Goal: Information Seeking & Learning: Learn about a topic

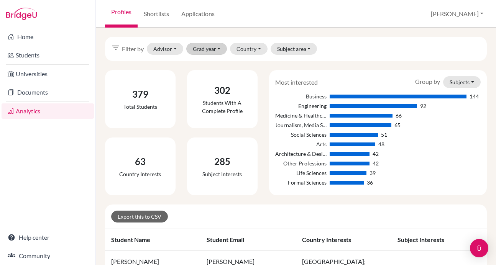
click at [202, 46] on button "Grad year" at bounding box center [206, 49] width 41 height 12
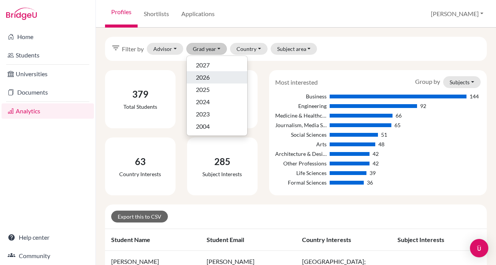
click at [205, 75] on span "2026" at bounding box center [203, 77] width 14 height 9
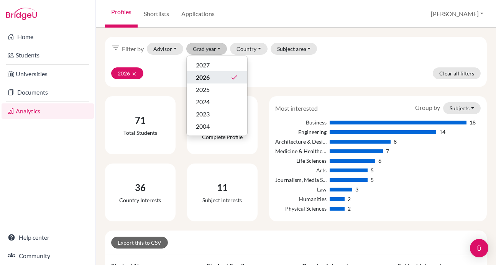
click at [181, 170] on div "11 Subject interests" at bounding box center [222, 193] width 82 height 58
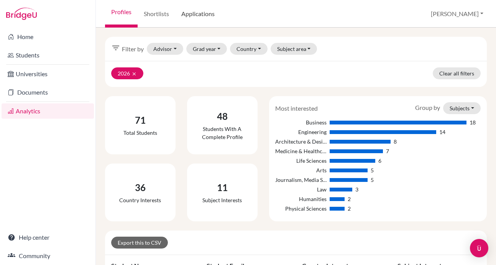
click at [193, 14] on link "Applications" at bounding box center [198, 14] width 46 height 28
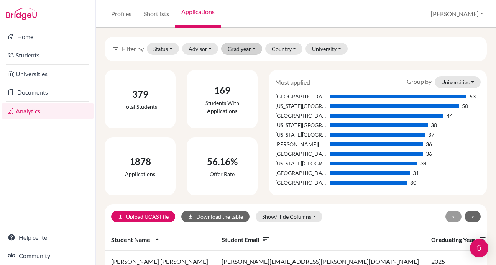
click at [254, 52] on button "Grad year" at bounding box center [241, 49] width 41 height 12
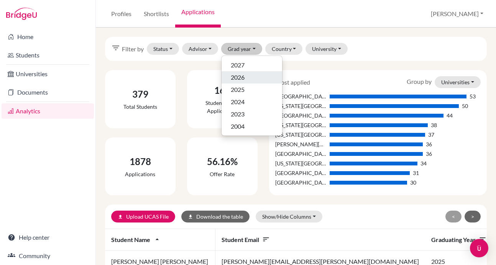
click at [248, 75] on div "2026" at bounding box center [252, 77] width 42 height 9
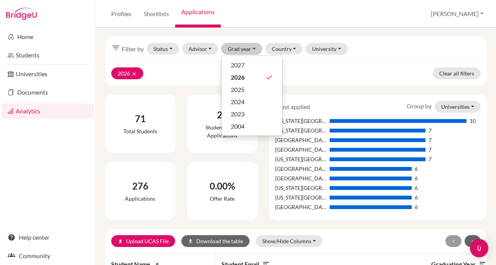
click at [266, 175] on div "Most applied Group by Universities Universities Courses Countries Louisiana Sta…" at bounding box center [378, 157] width 230 height 125
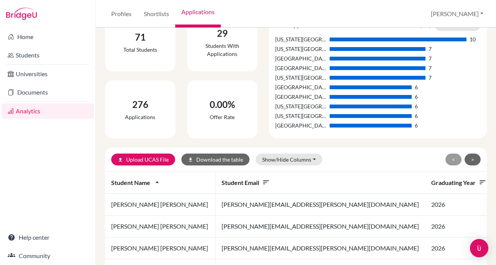
scroll to position [87, 0]
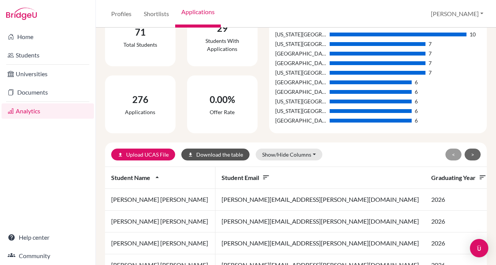
click at [218, 157] on button "download Download the table" at bounding box center [215, 155] width 68 height 12
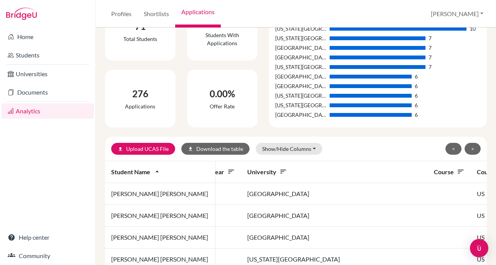
scroll to position [0, 283]
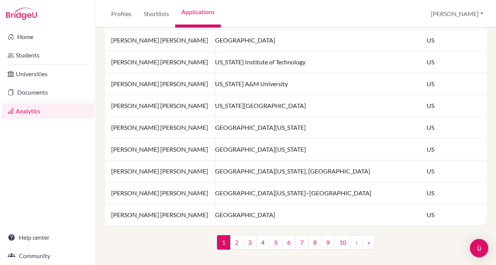
scroll to position [595, 0]
click at [235, 239] on link "2" at bounding box center [236, 242] width 13 height 15
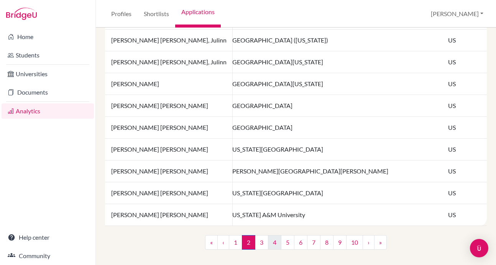
click at [276, 236] on link "4" at bounding box center [274, 242] width 13 height 15
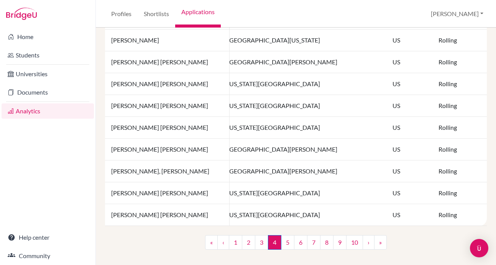
scroll to position [595, 0]
click at [301, 241] on link "6" at bounding box center [300, 242] width 13 height 15
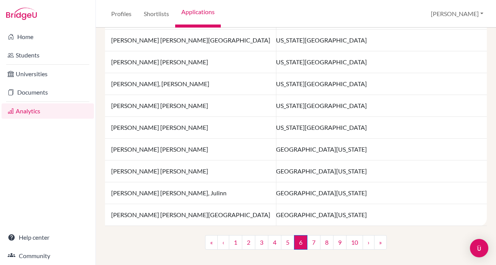
scroll to position [595, 0]
click at [318, 244] on link "7" at bounding box center [313, 242] width 13 height 15
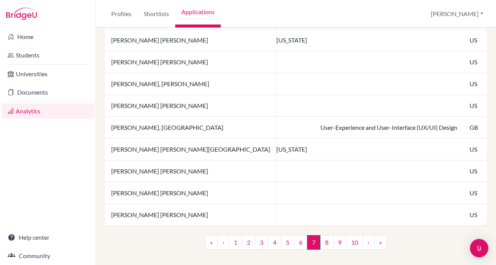
scroll to position [595, 0]
click at [338, 240] on link "9" at bounding box center [339, 242] width 13 height 15
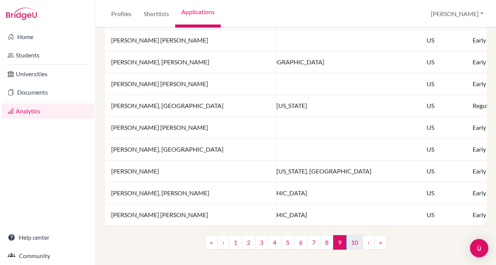
scroll to position [595, 0]
click at [357, 247] on link "10" at bounding box center [354, 242] width 17 height 15
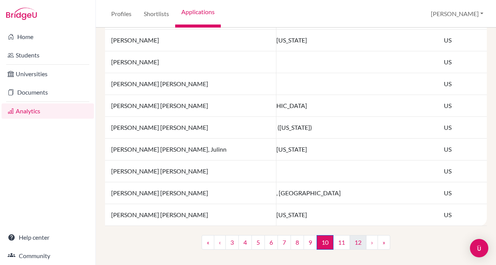
click at [356, 243] on link "12" at bounding box center [357, 242] width 17 height 15
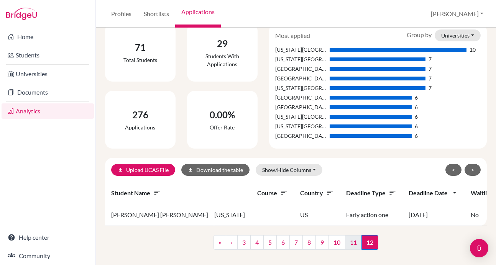
click at [354, 246] on link "11" at bounding box center [353, 242] width 17 height 15
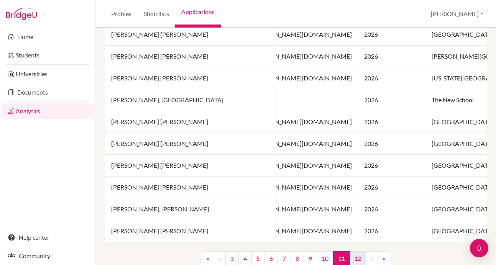
click at [357, 259] on link "12" at bounding box center [357, 258] width 17 height 15
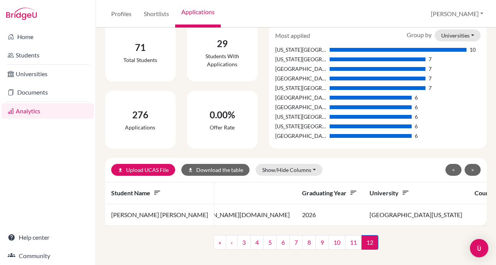
scroll to position [1, 0]
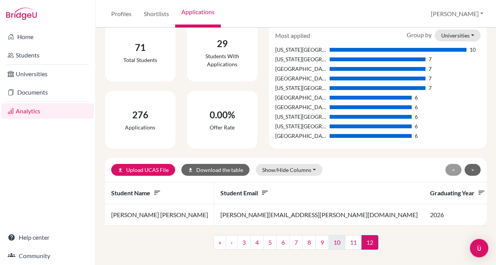
click at [341, 247] on link "10" at bounding box center [336, 242] width 17 height 15
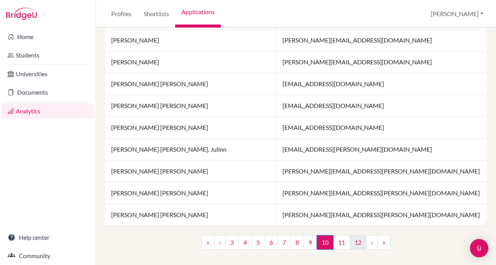
scroll to position [595, 0]
click at [344, 245] on link "11" at bounding box center [341, 242] width 17 height 15
